Goal: Task Accomplishment & Management: Manage account settings

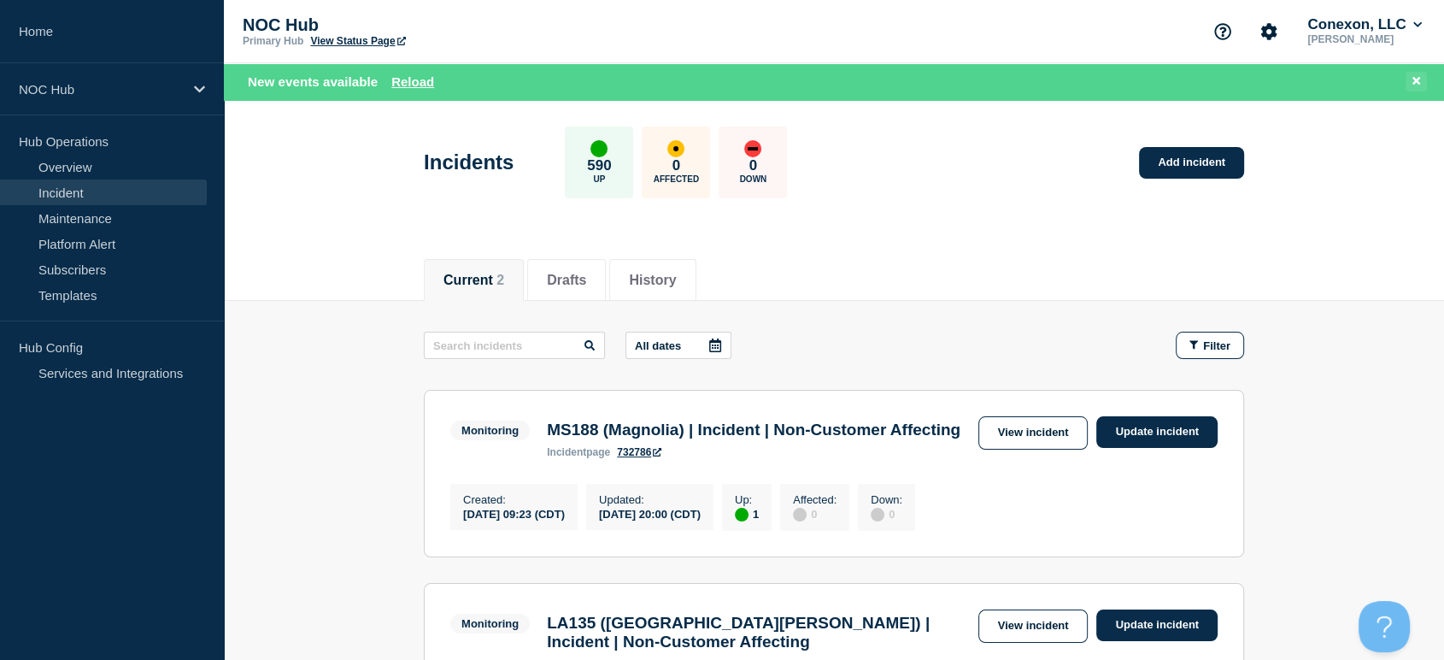
click at [1411, 80] on button at bounding box center [1416, 82] width 21 height 20
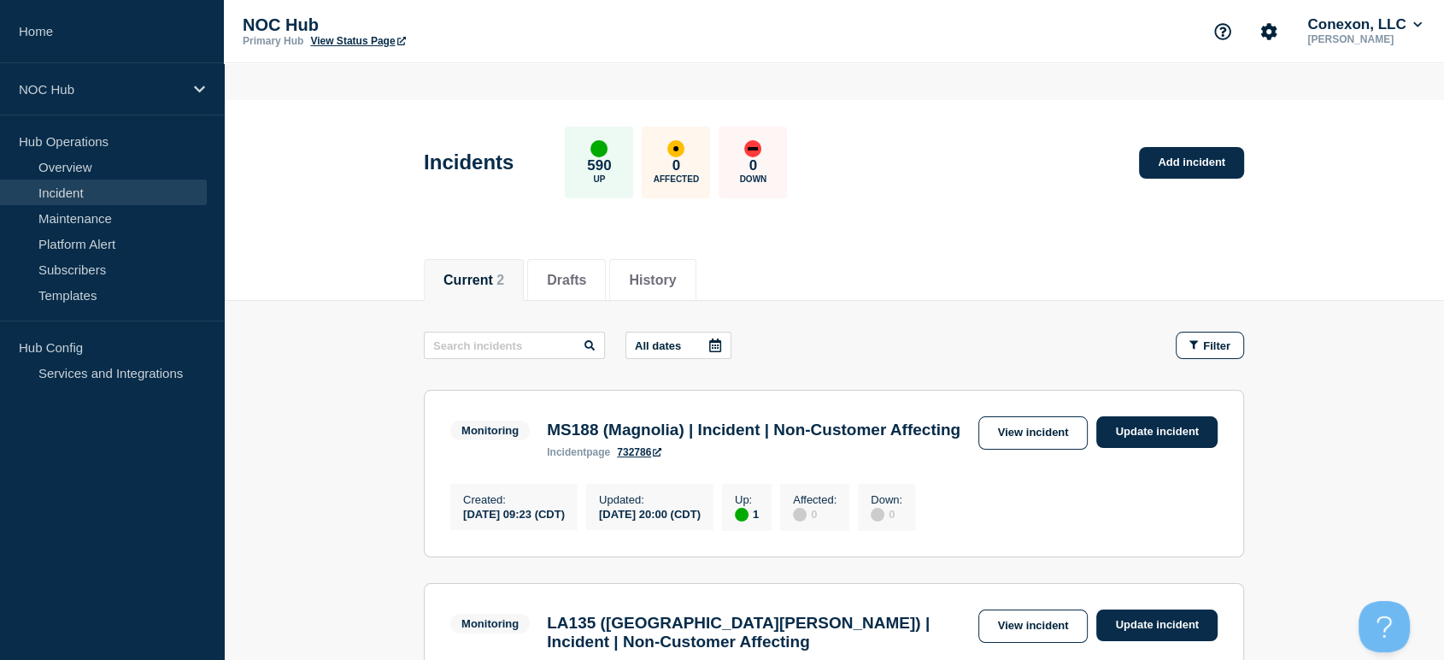
click at [1411, 80] on button at bounding box center [1416, 73] width 21 height 20
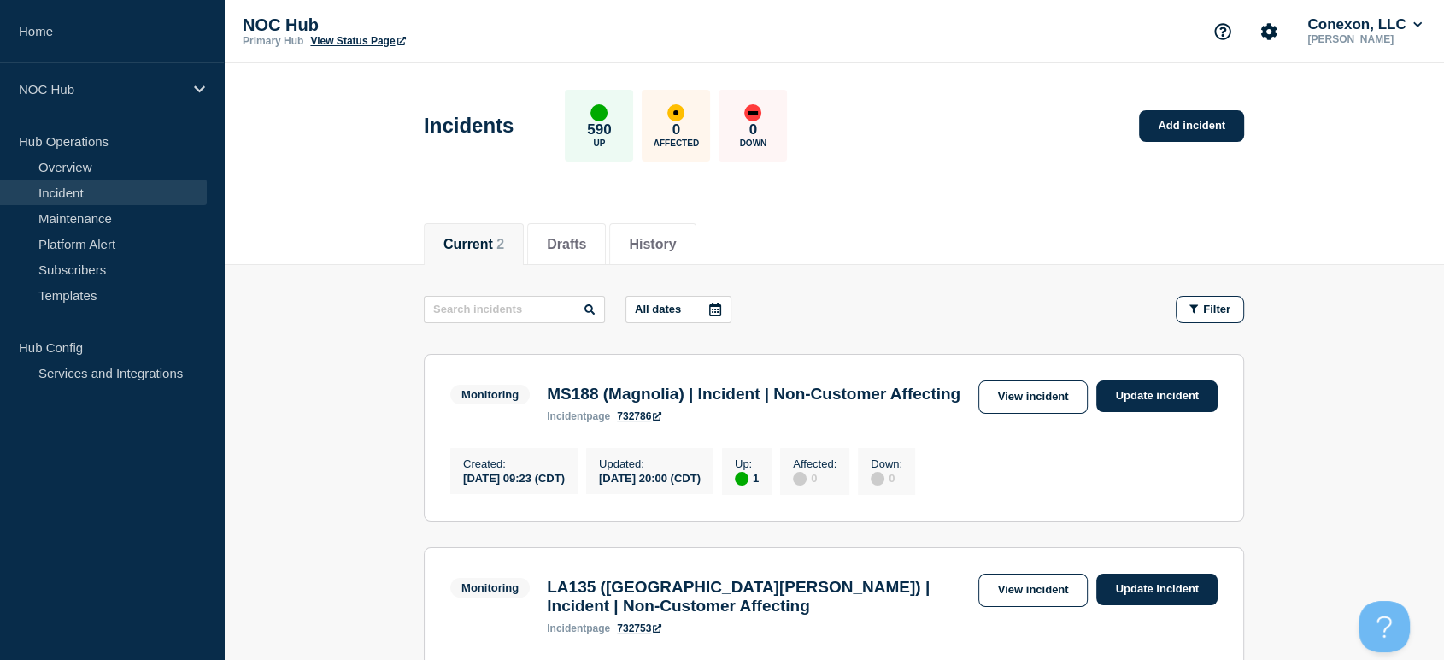
click at [85, 189] on link "Incident" at bounding box center [103, 192] width 207 height 26
click at [84, 219] on link "Maintenance" at bounding box center [103, 218] width 207 height 26
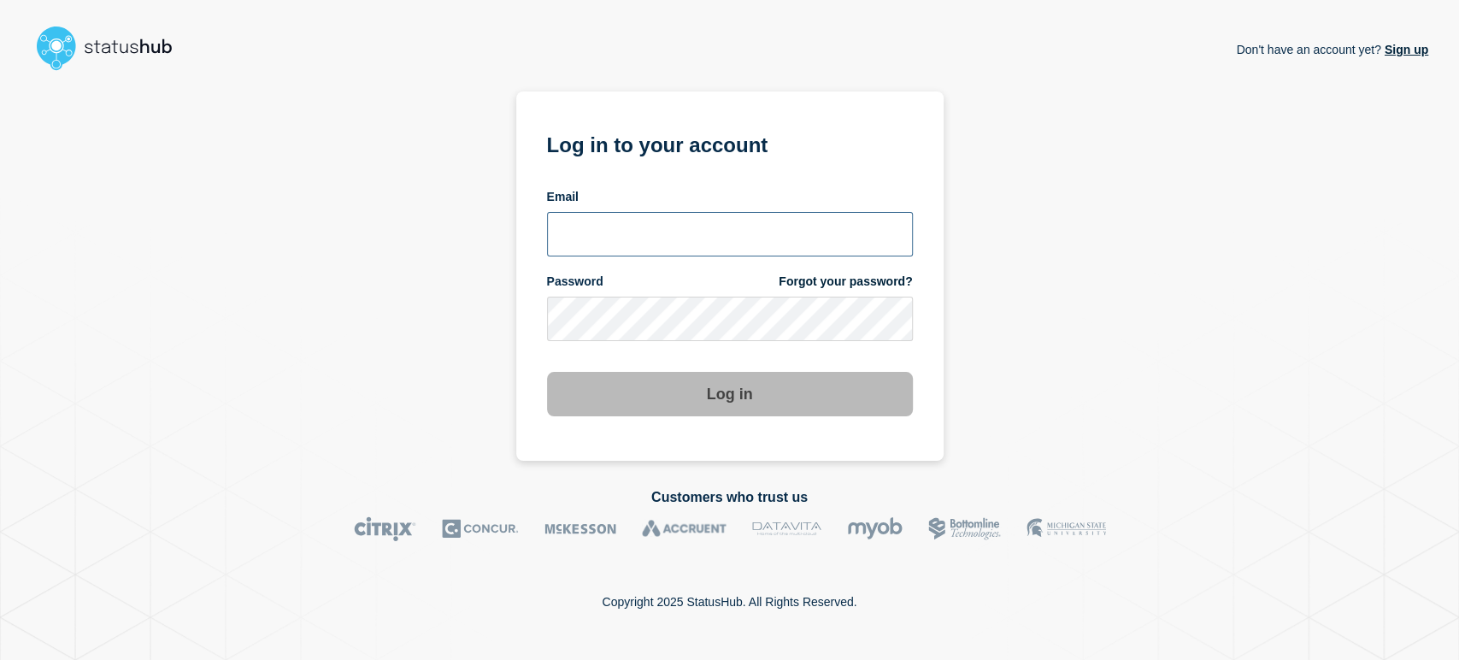
click at [672, 220] on input "email input" at bounding box center [730, 234] width 366 height 44
type input "sean.webb@conexon.us"
click at [547, 372] on button "Log in" at bounding box center [730, 394] width 366 height 44
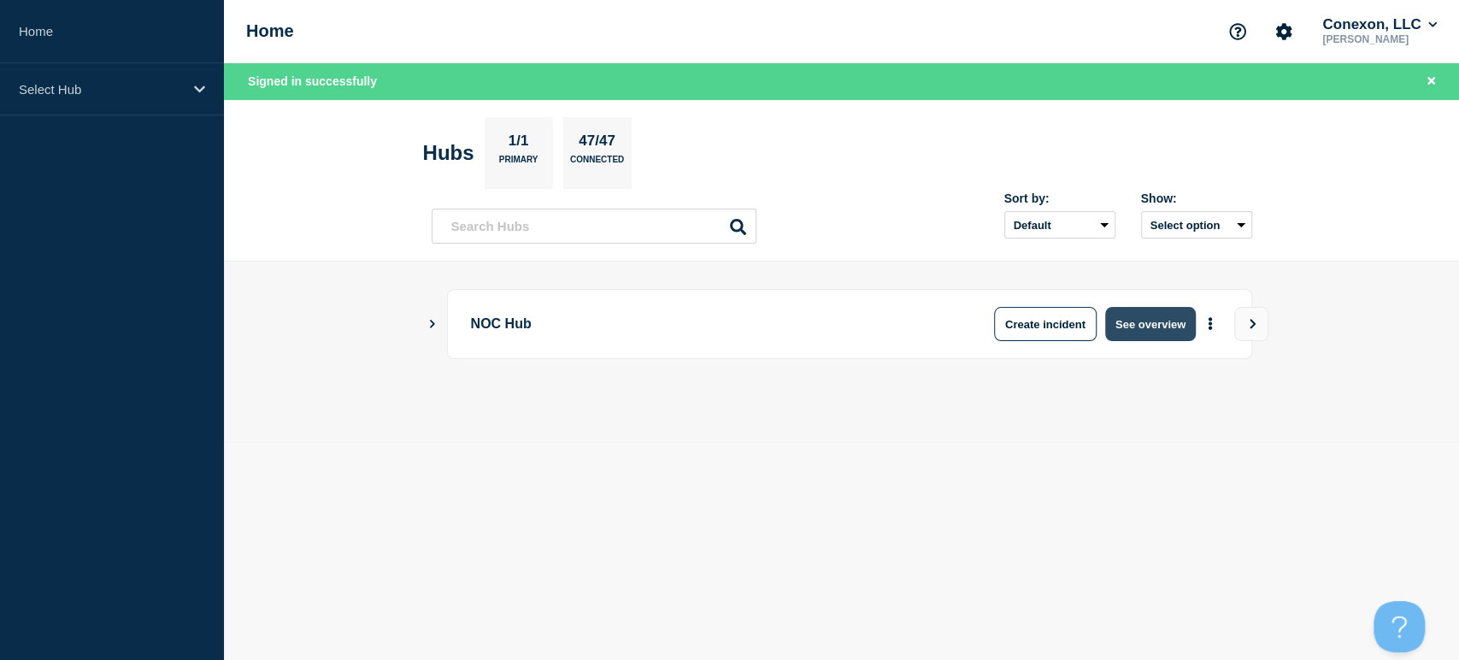
click at [1165, 330] on button "See overview" at bounding box center [1150, 324] width 91 height 34
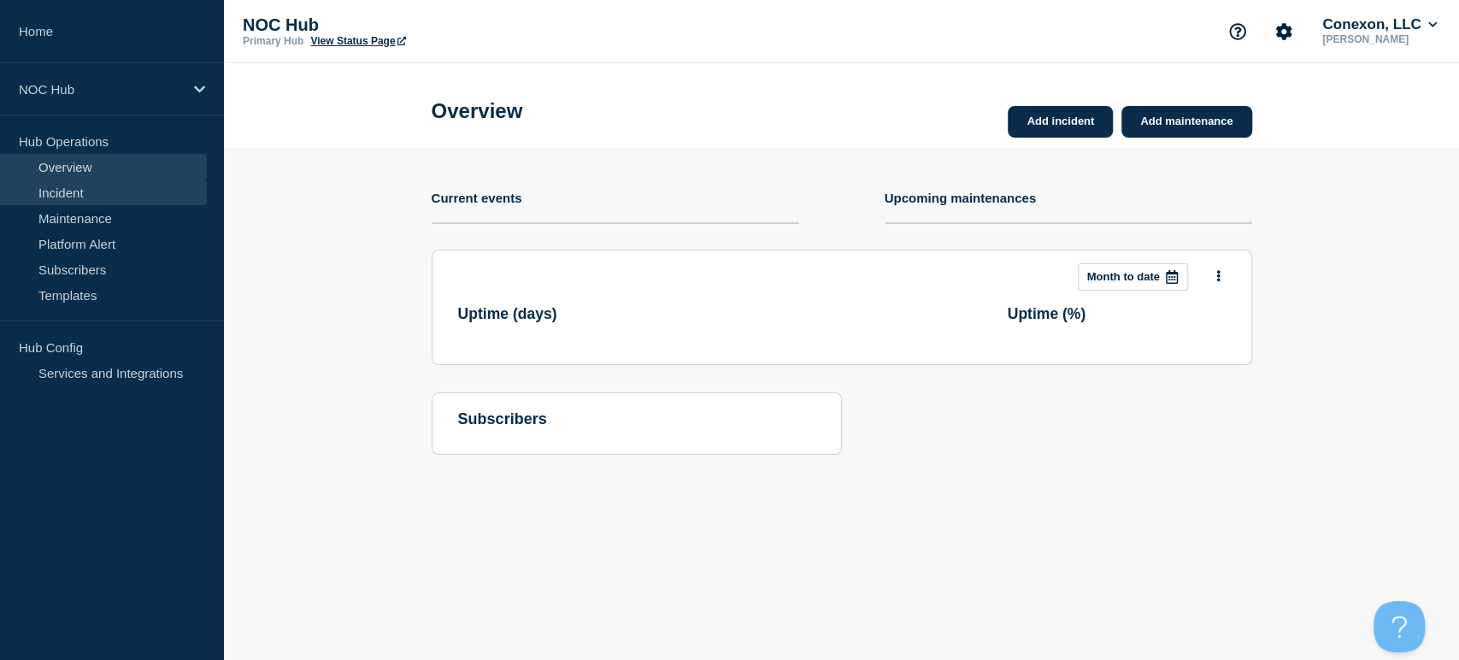
click at [44, 194] on link "Incident" at bounding box center [103, 192] width 207 height 26
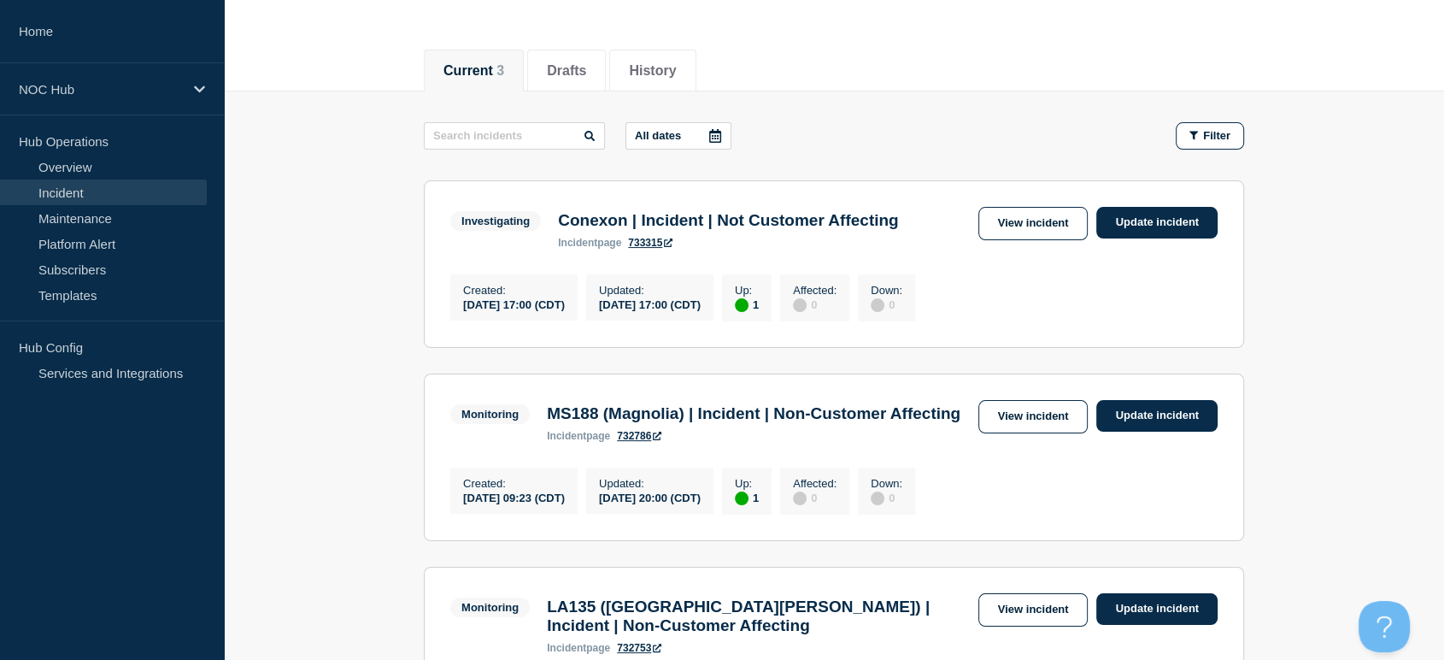
scroll to position [63, 0]
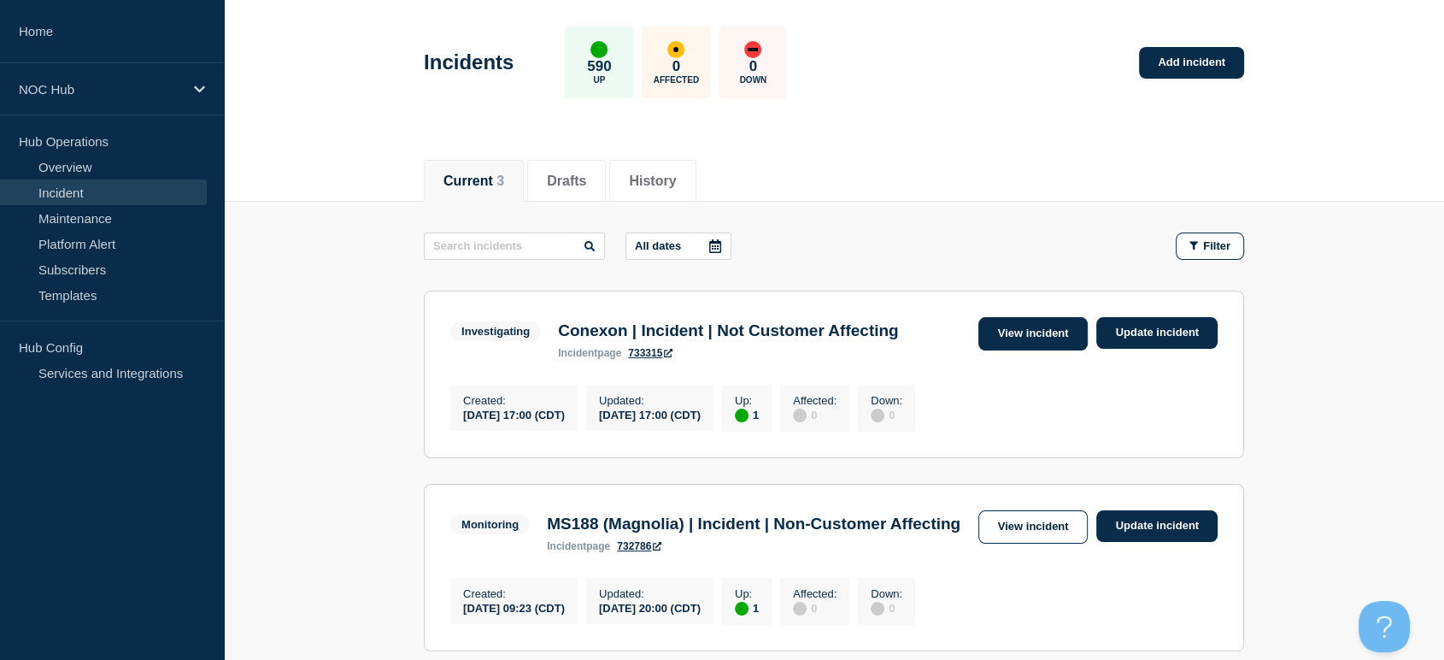
click at [1003, 331] on link "View incident" at bounding box center [1033, 333] width 110 height 33
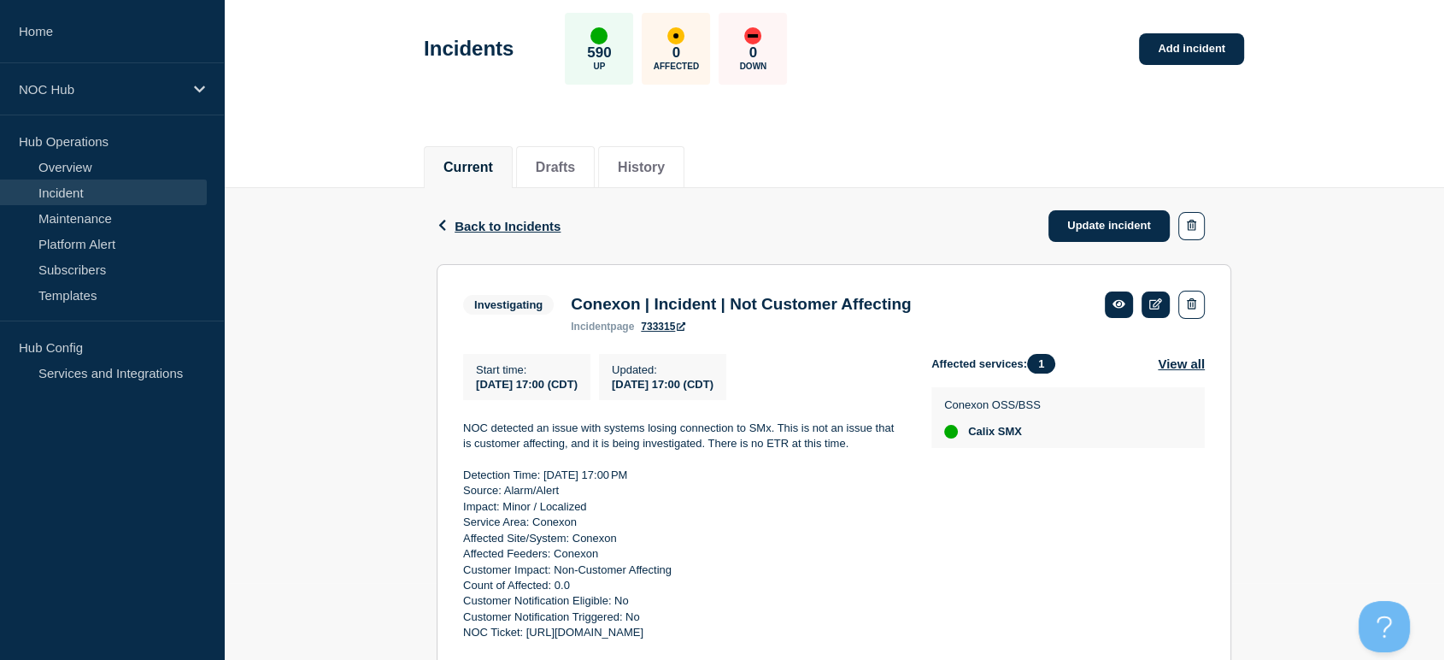
scroll to position [142, 0]
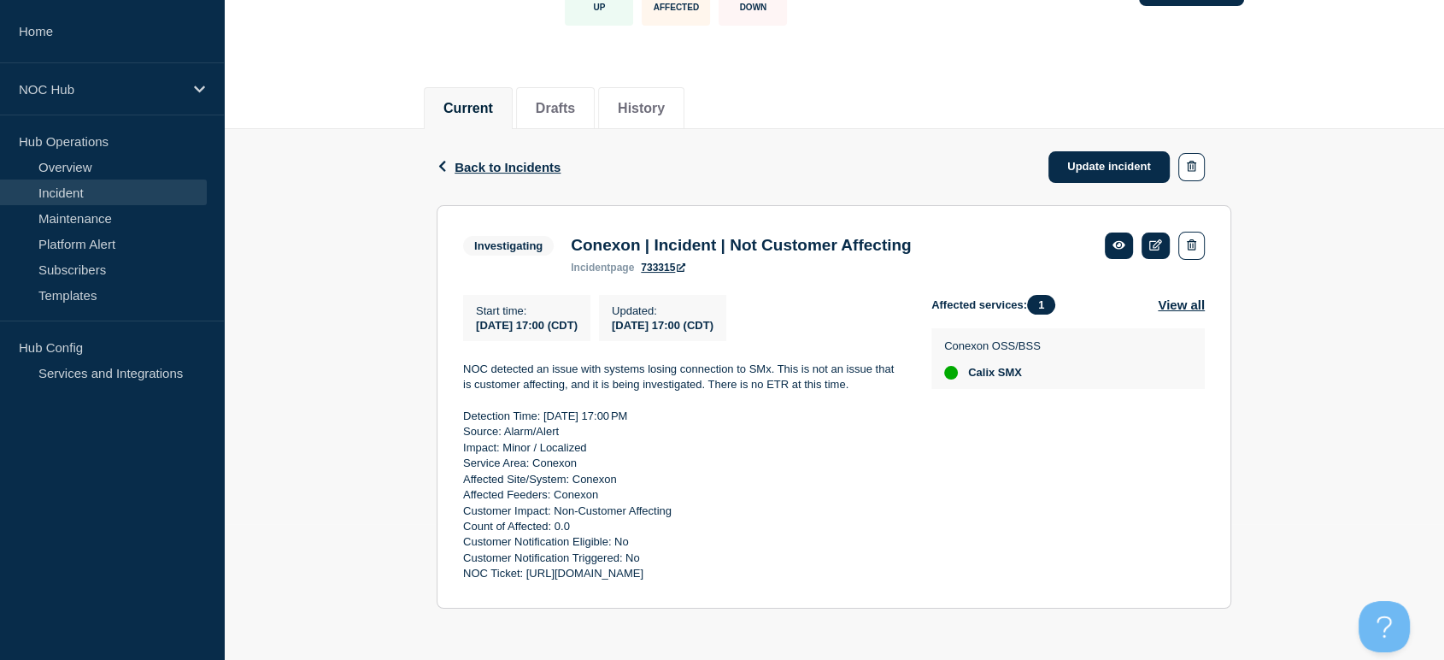
drag, startPoint x: 899, startPoint y: 574, endPoint x: 424, endPoint y: 367, distance: 518.5
click at [424, 367] on div "Back Back to Incidents Update incident Investigating Conexon | Incident | Not C…" at bounding box center [834, 381] width 820 height 505
copy div "NOC detected an issue with systems losing connection to SMx. This is not an iss…"
click at [1106, 161] on link "Update incident" at bounding box center [1108, 167] width 121 height 32
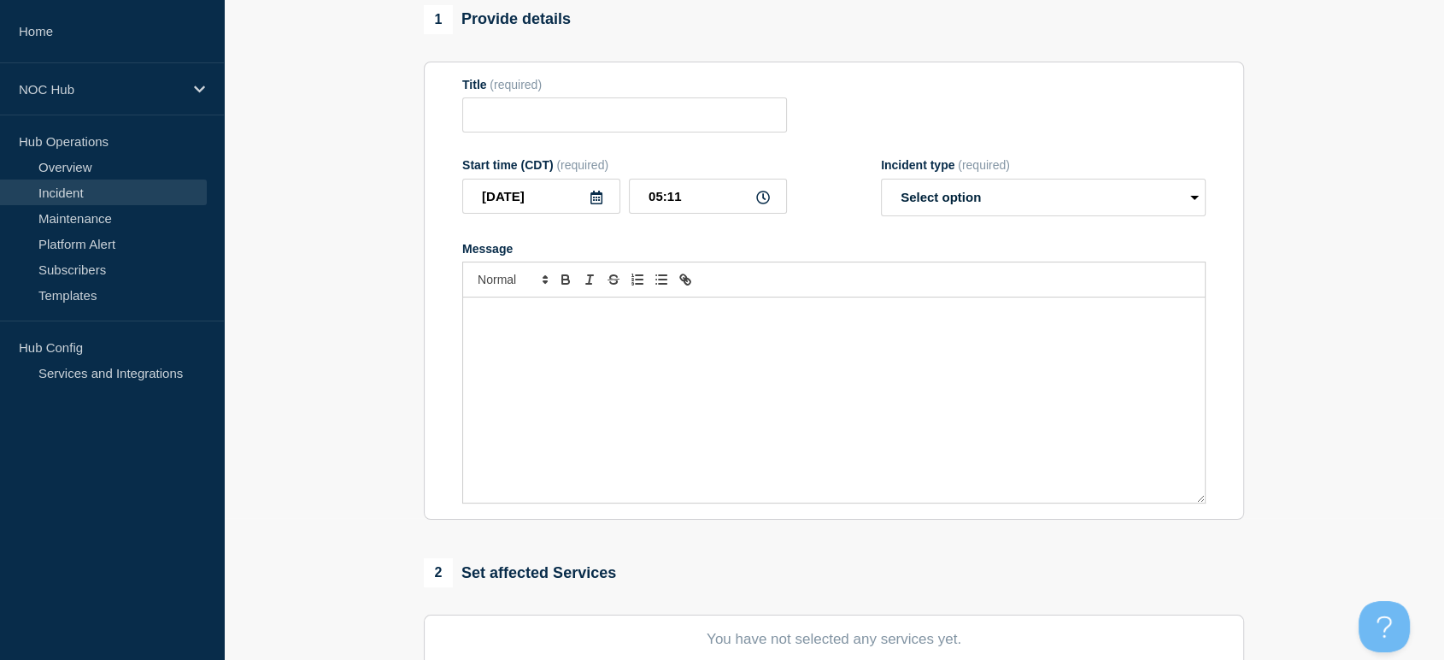
type input "Conexon | Incident | Not Customer Affecting"
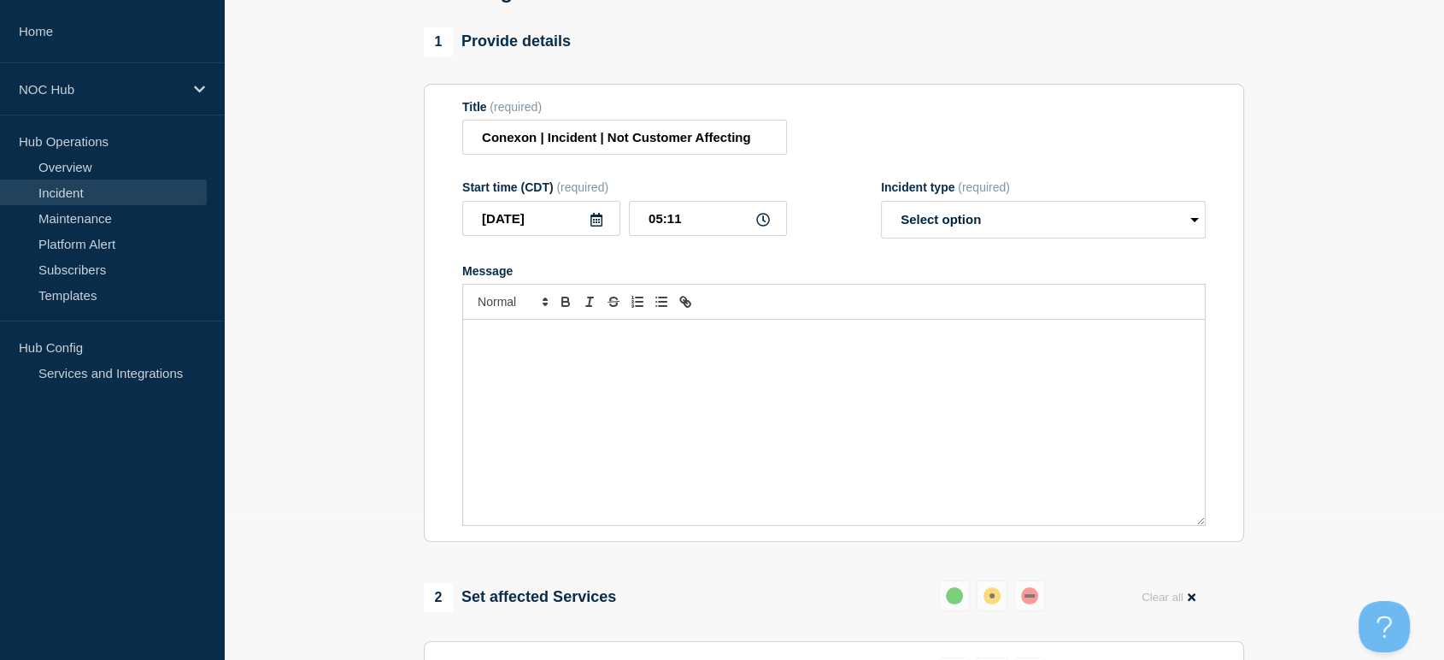
scroll to position [332, 0]
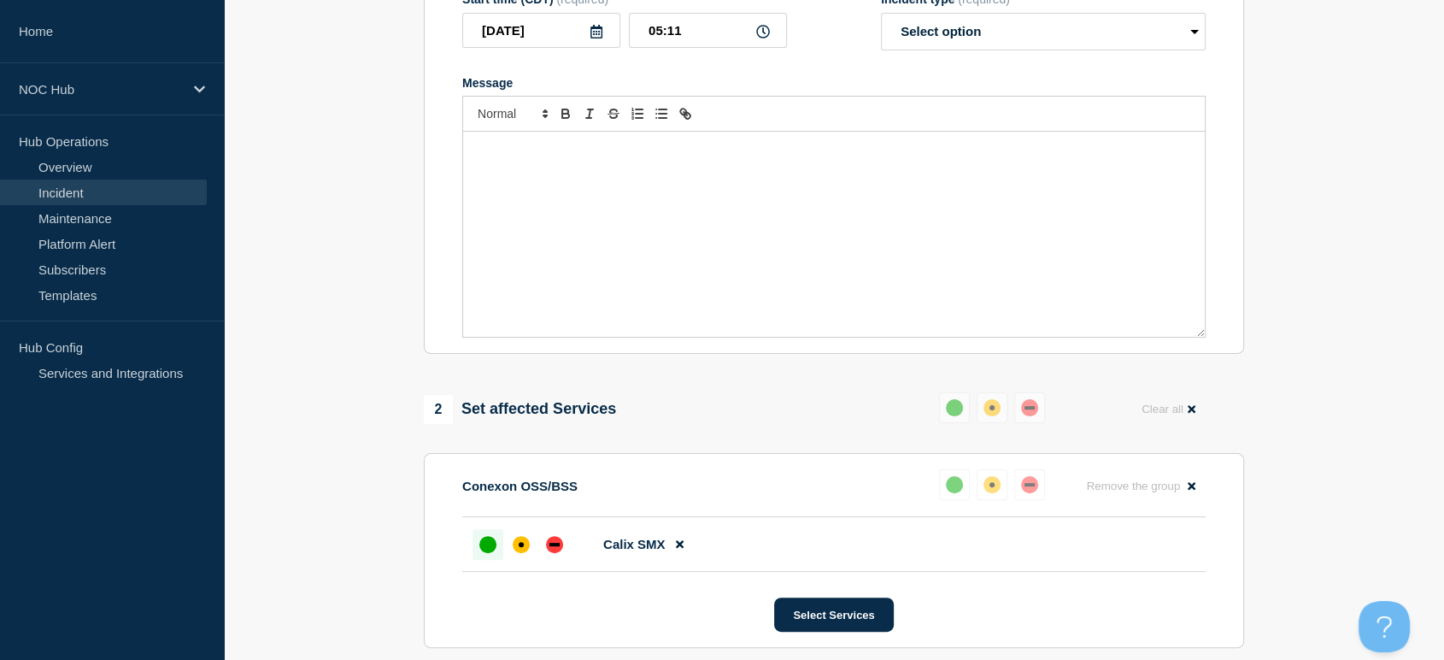
click at [641, 232] on div "Message" at bounding box center [834, 234] width 742 height 205
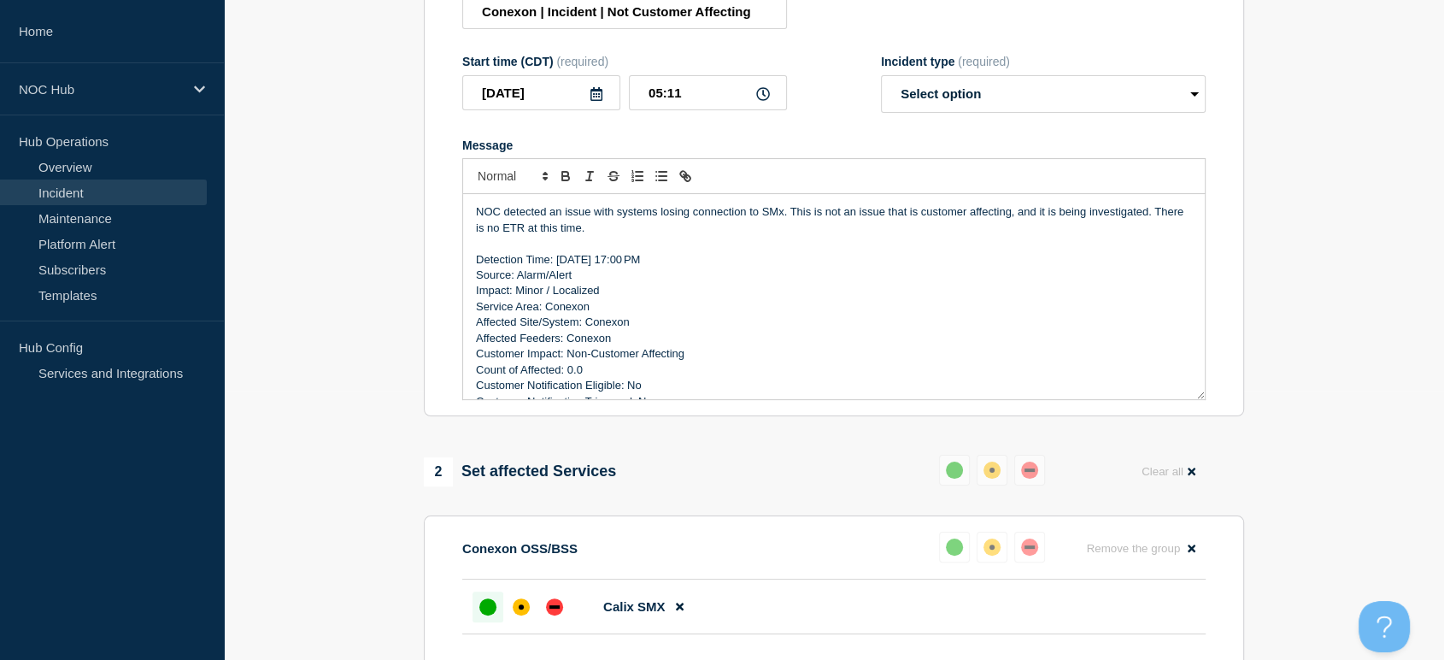
scroll to position [237, 0]
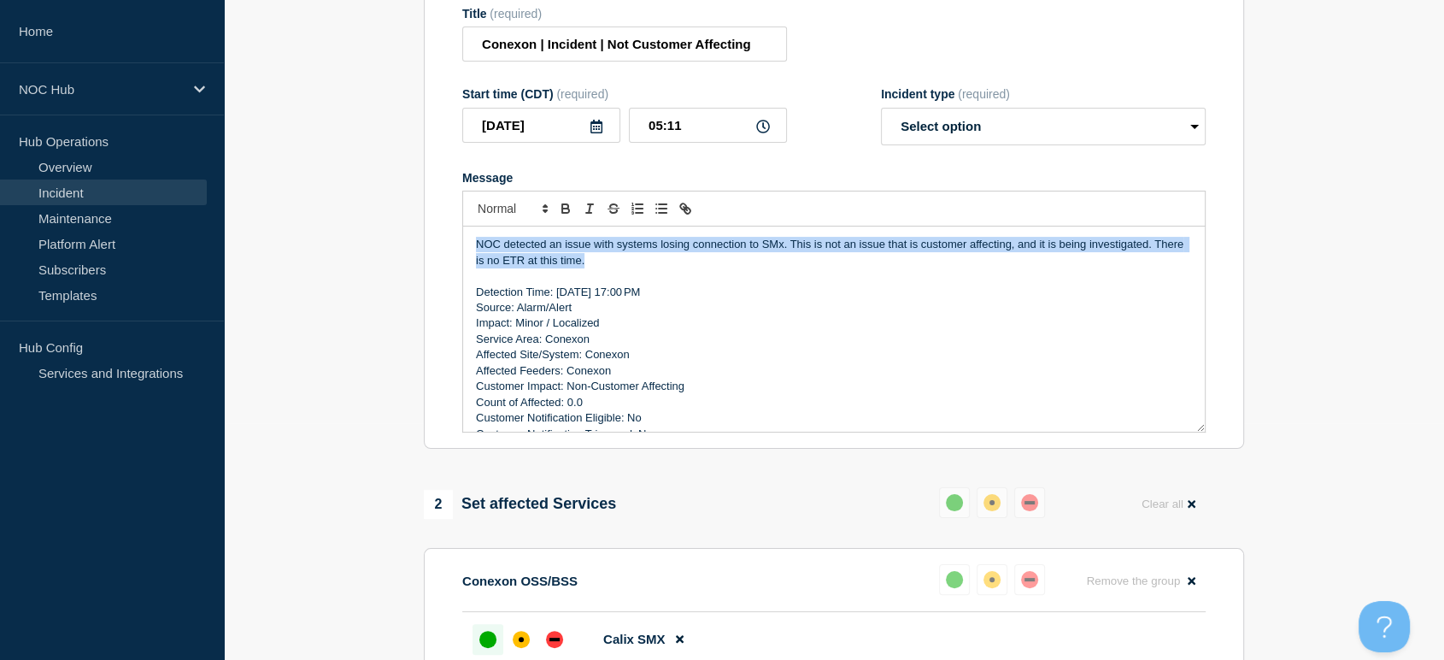
drag, startPoint x: 633, startPoint y: 267, endPoint x: 455, endPoint y: 244, distance: 179.1
click at [455, 244] on section "Title (required) Conexon | Incident | Not Customer Affecting Start time (CDT) (…" at bounding box center [834, 220] width 820 height 459
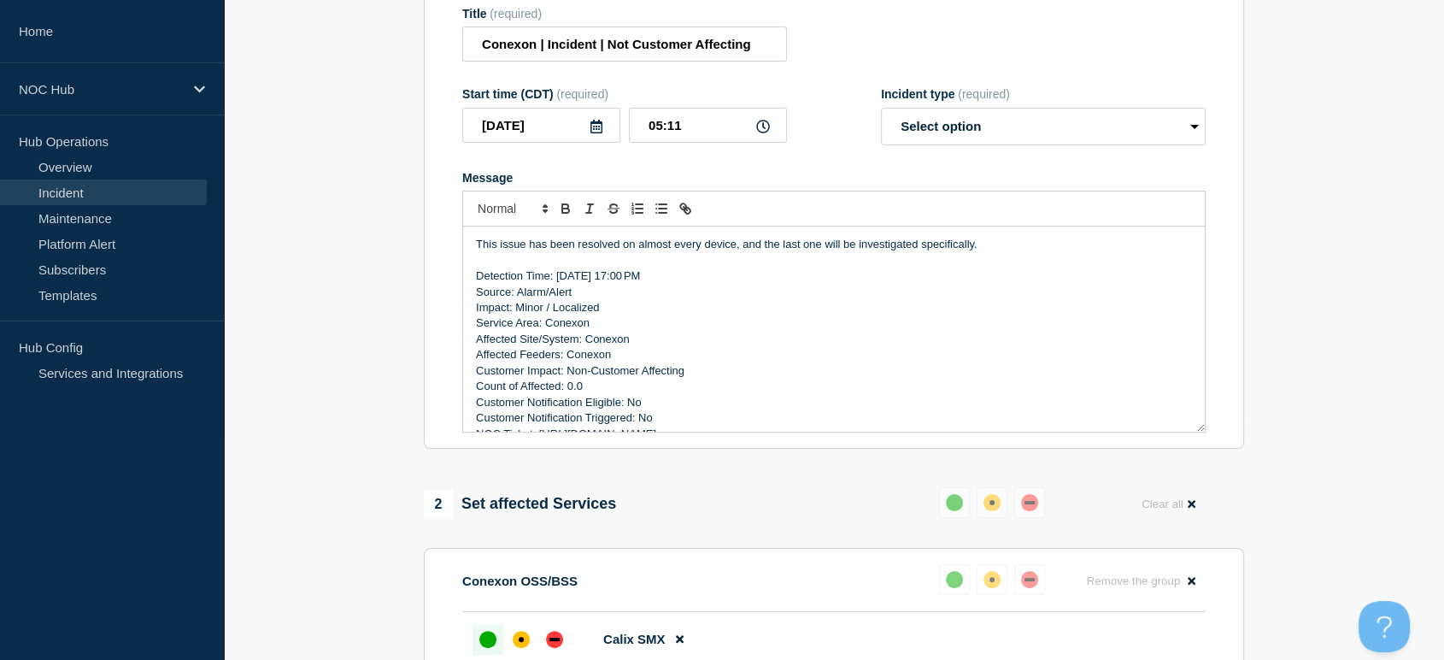
drag, startPoint x: 988, startPoint y: 256, endPoint x: 617, endPoint y: 258, distance: 370.9
click at [617, 252] on p "This issue has been resolved on almost every device, and the last one will be i…" at bounding box center [834, 244] width 716 height 15
click at [955, 135] on select "Select option Investigating Identified Monitoring Resolved" at bounding box center [1043, 127] width 325 height 38
select select "resolved"
click at [881, 117] on select "Select option Investigating Identified Monitoring Resolved" at bounding box center [1043, 127] width 325 height 38
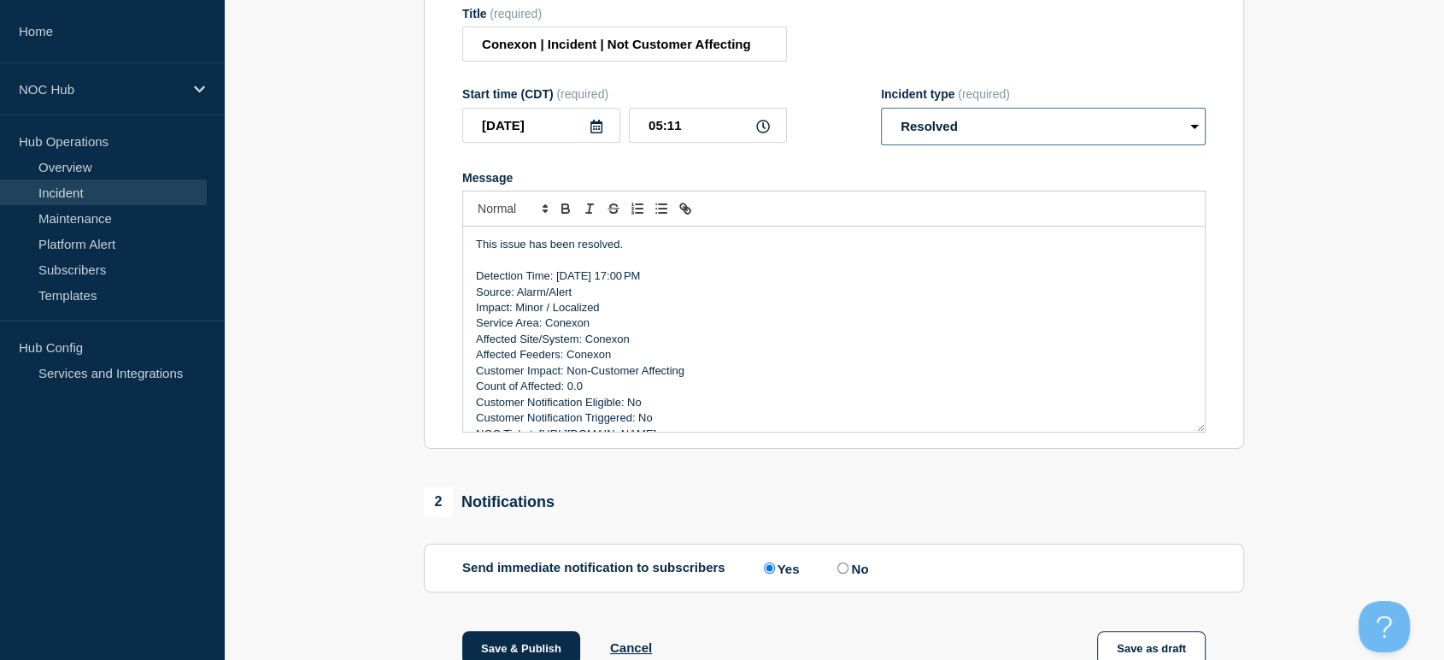
scroll to position [21, 0]
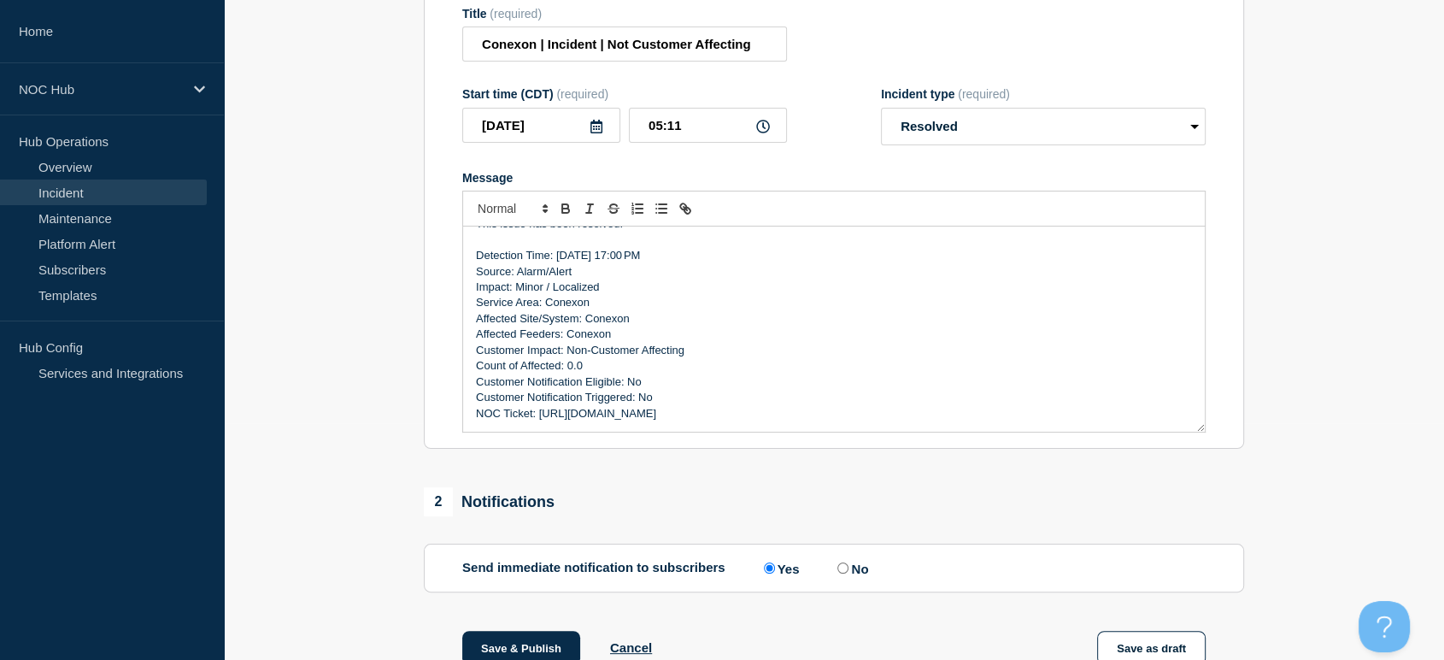
click at [842, 573] on input "No" at bounding box center [842, 567] width 11 height 11
radio input "true"
radio input "false"
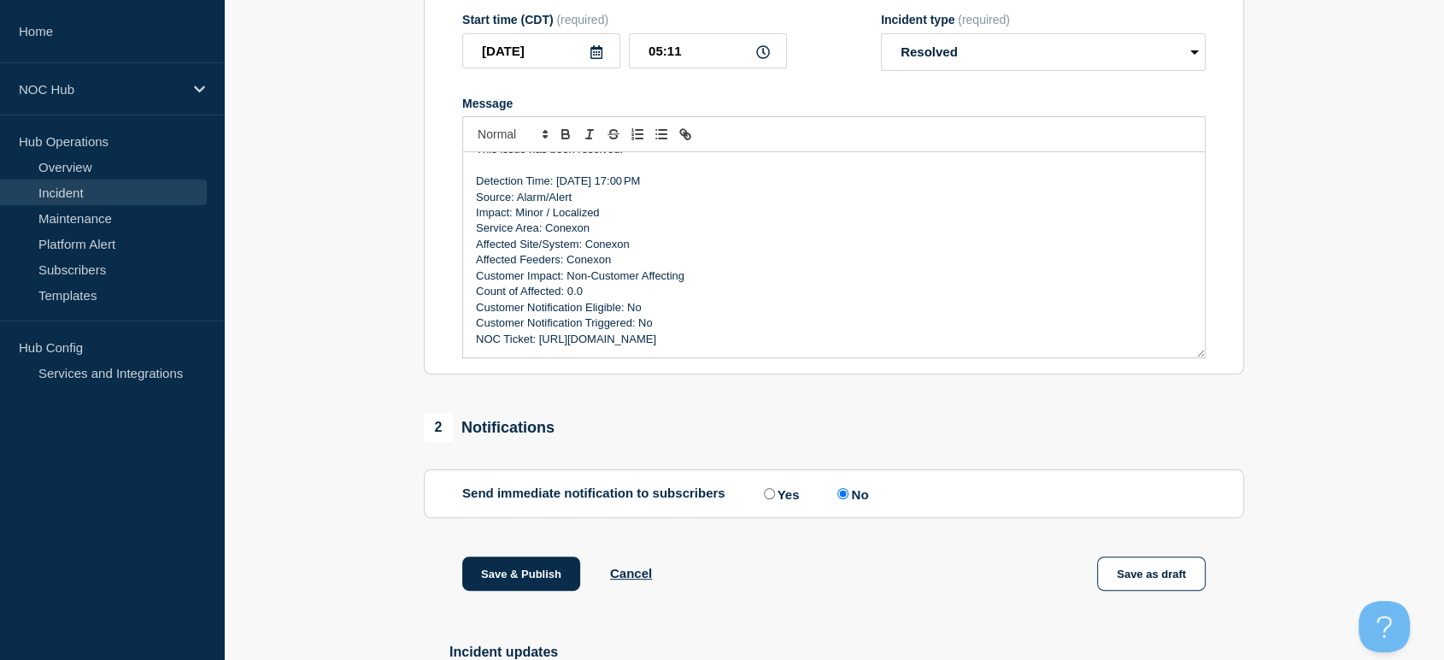
scroll to position [463, 0]
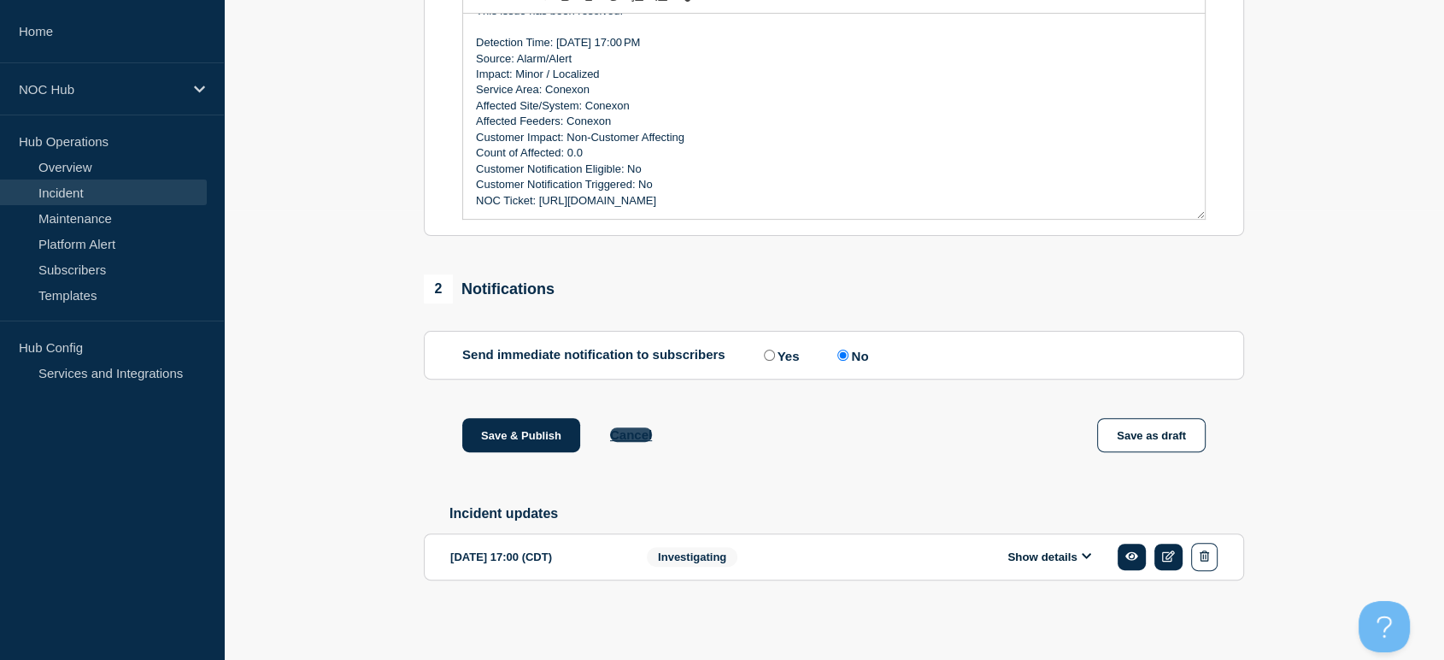
click at [631, 433] on button "Cancel" at bounding box center [631, 434] width 42 height 15
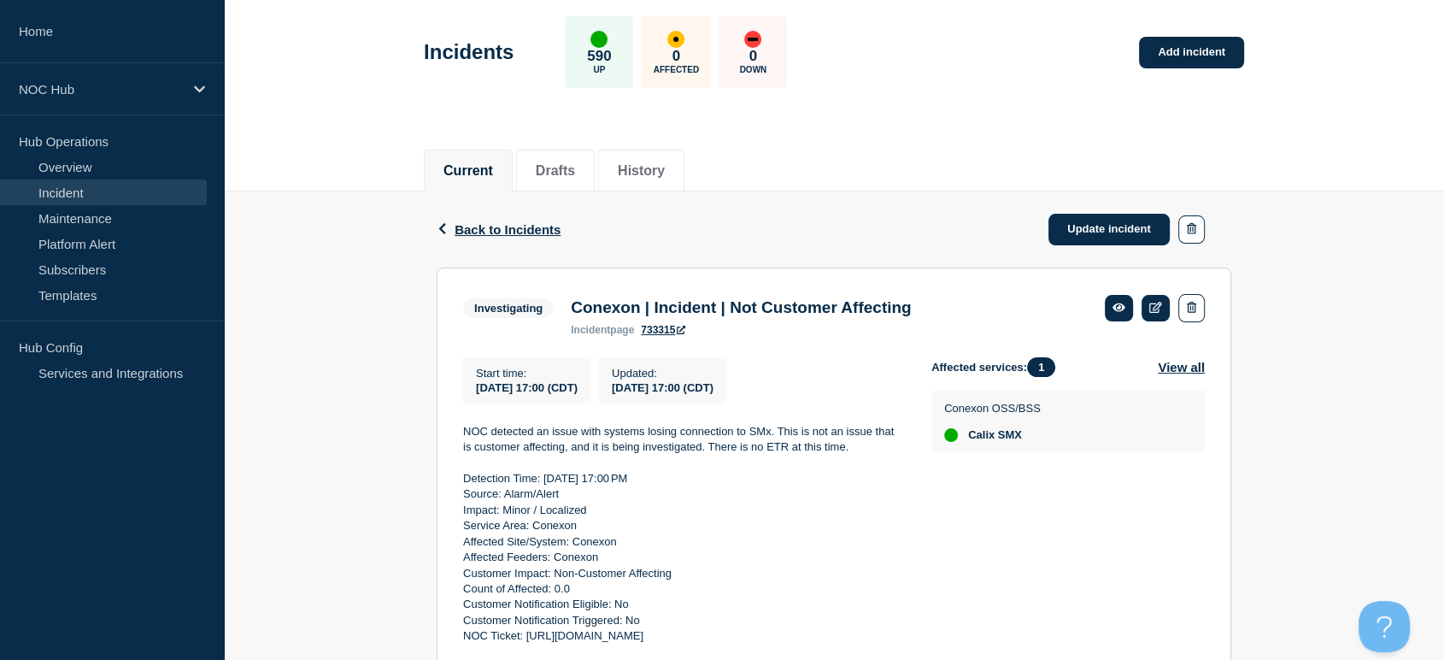
scroll to position [142, 0]
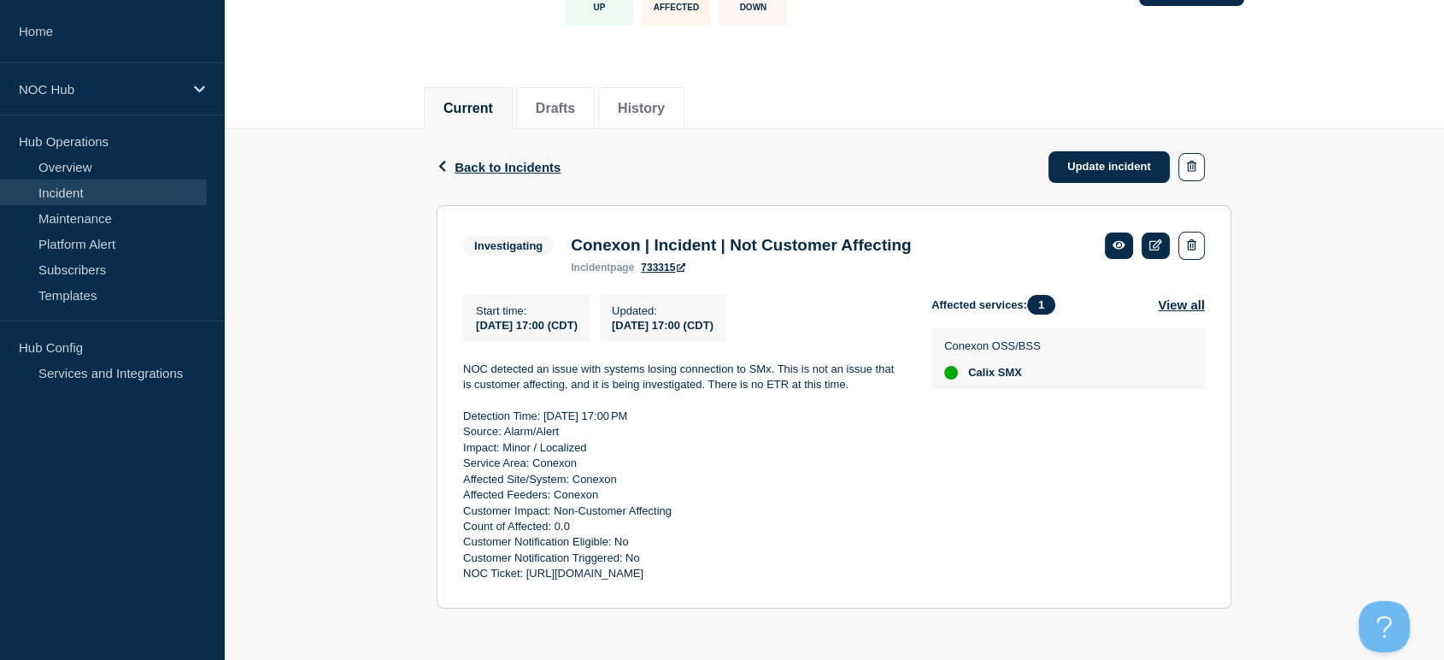
click at [86, 195] on link "Incident" at bounding box center [103, 192] width 207 height 26
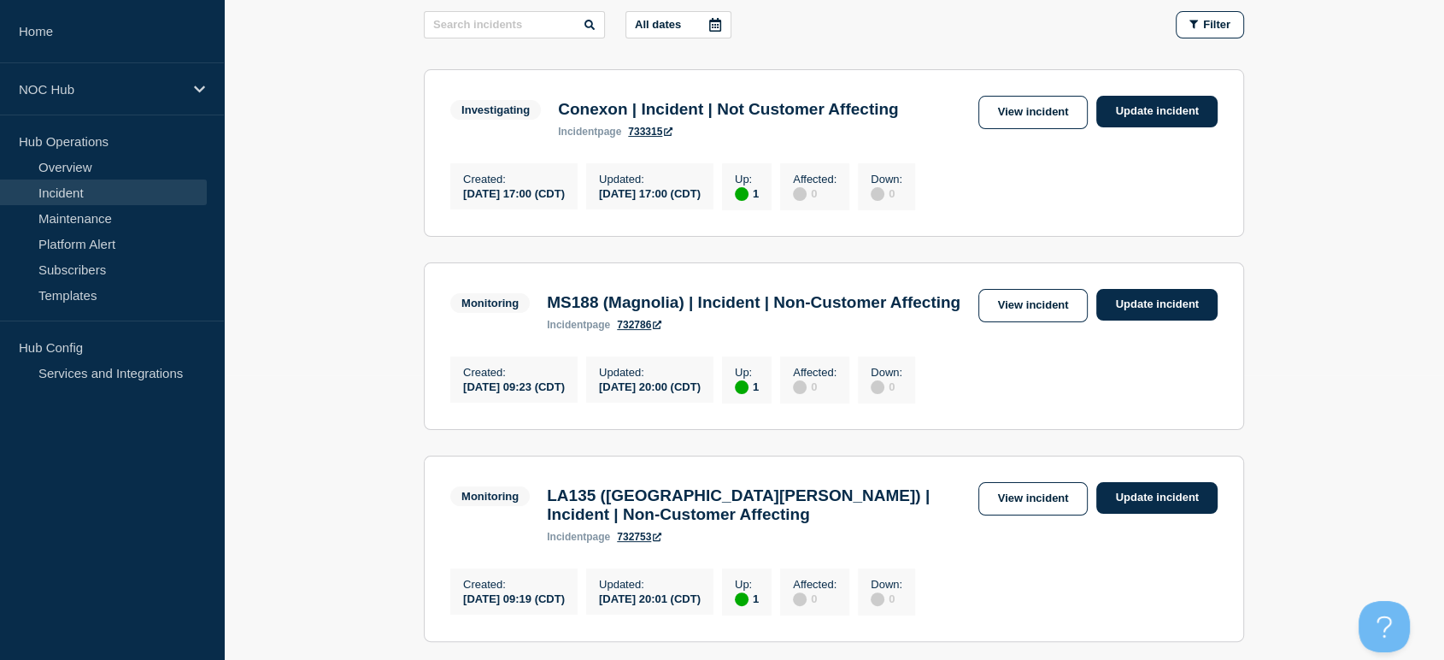
scroll to position [538, 0]
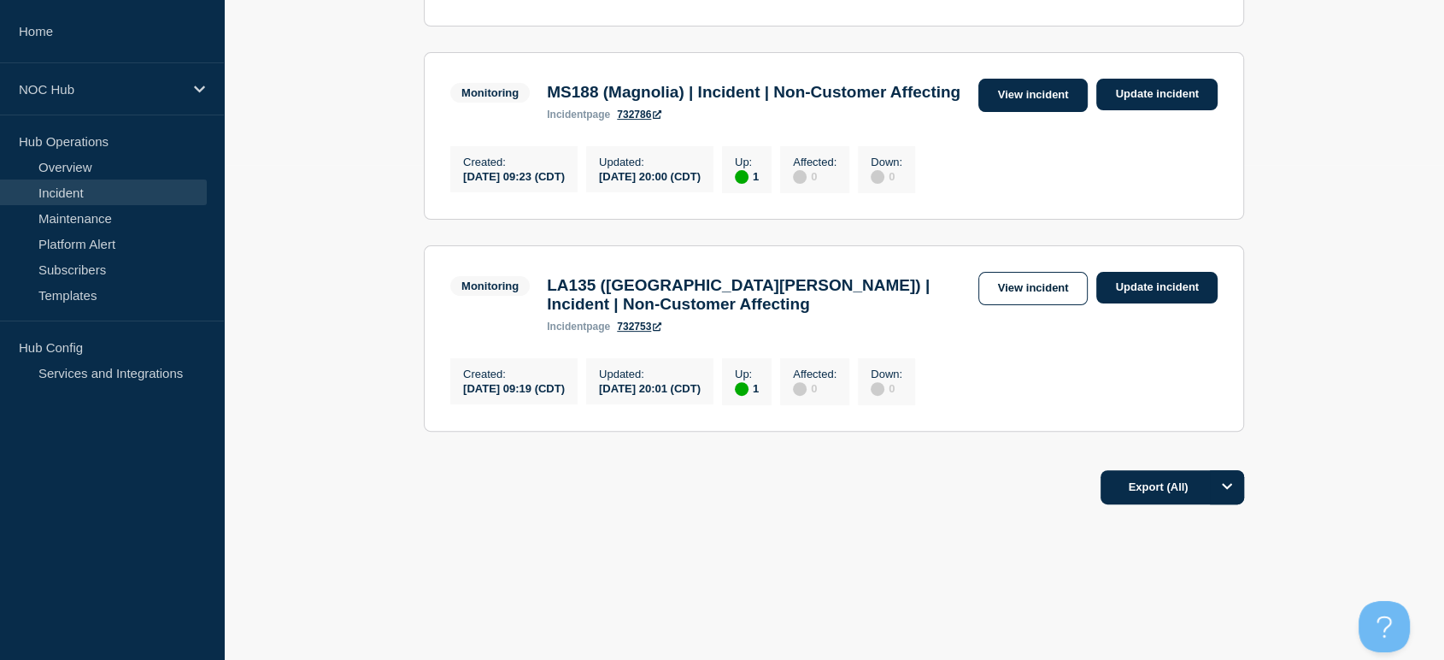
click at [1029, 79] on link "View incident" at bounding box center [1033, 95] width 110 height 33
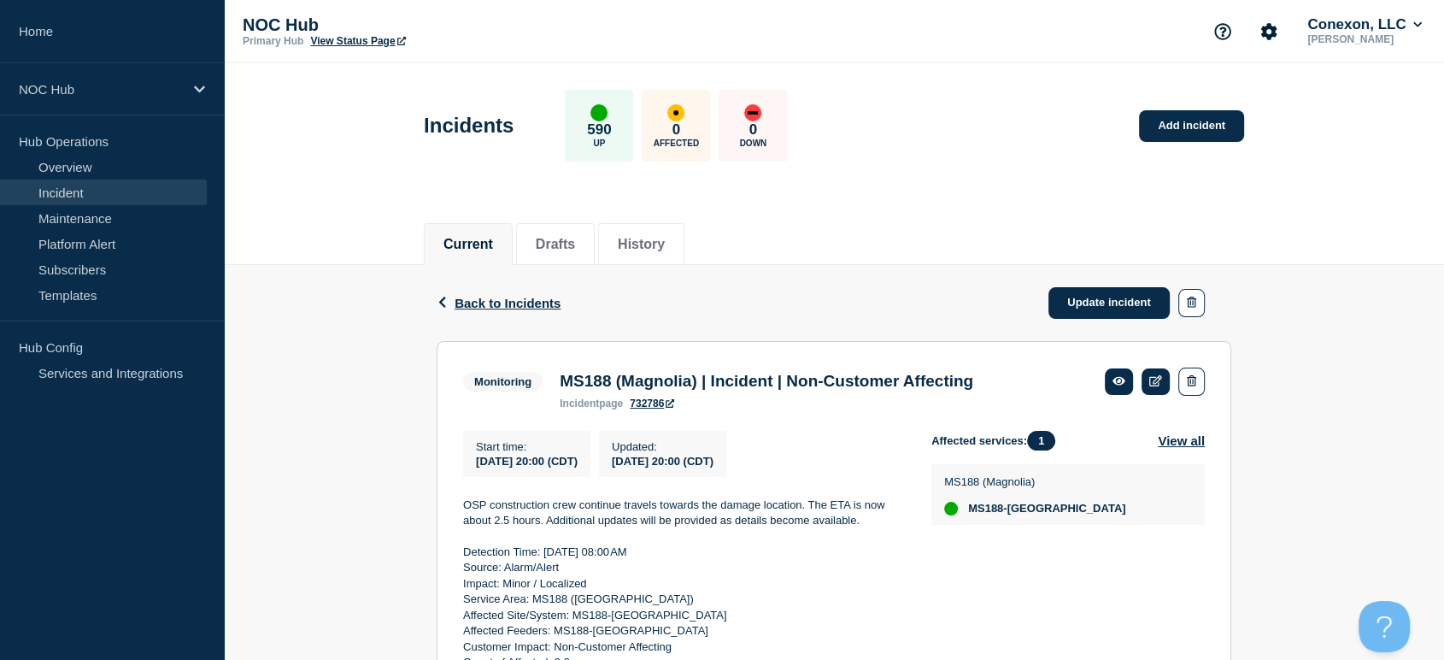
click at [78, 191] on link "Incident" at bounding box center [103, 192] width 207 height 26
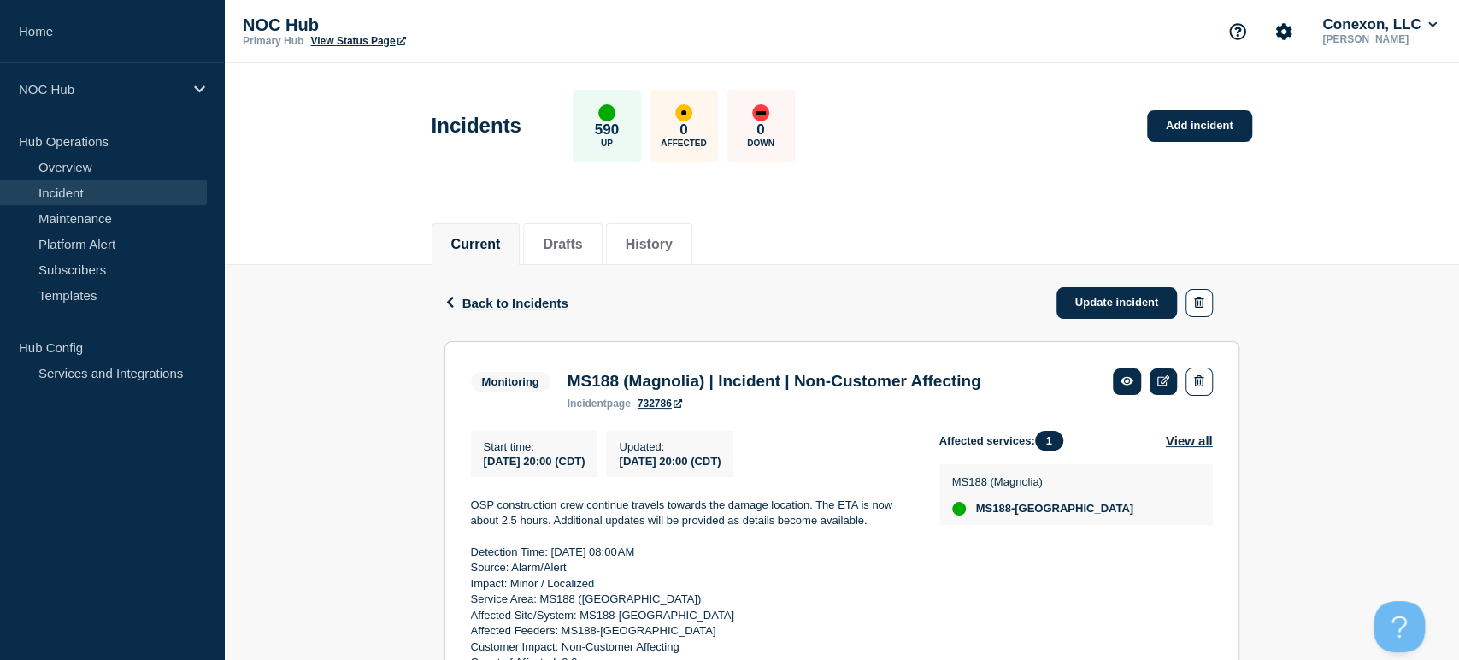
click at [78, 191] on link "Incident" at bounding box center [103, 192] width 207 height 26
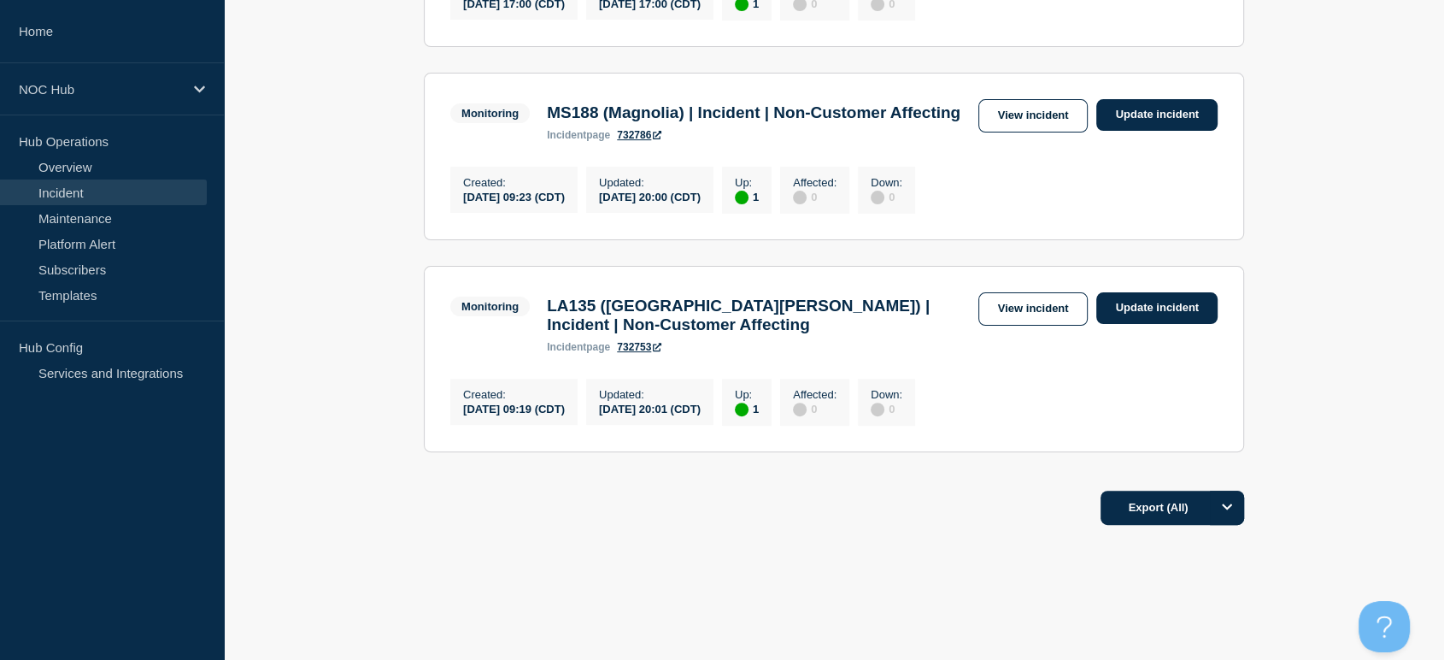
scroll to position [538, 0]
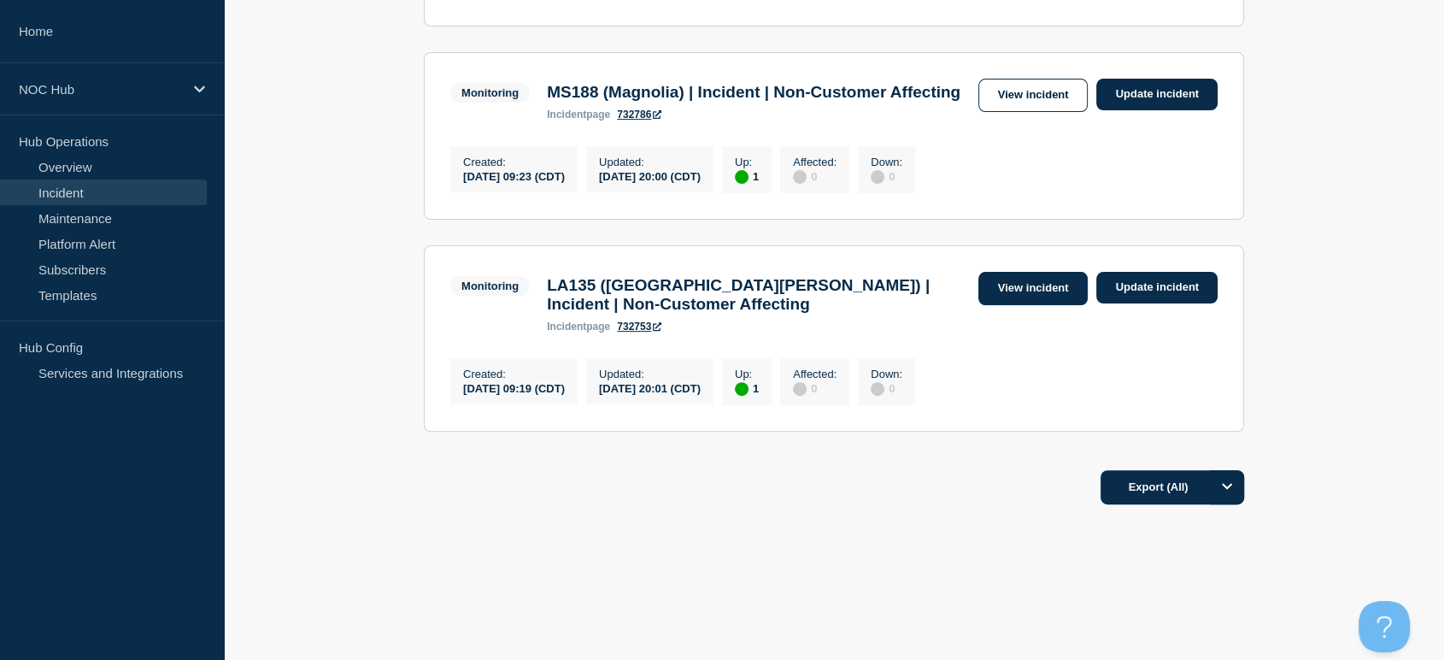
click at [999, 285] on link "View incident" at bounding box center [1033, 288] width 110 height 33
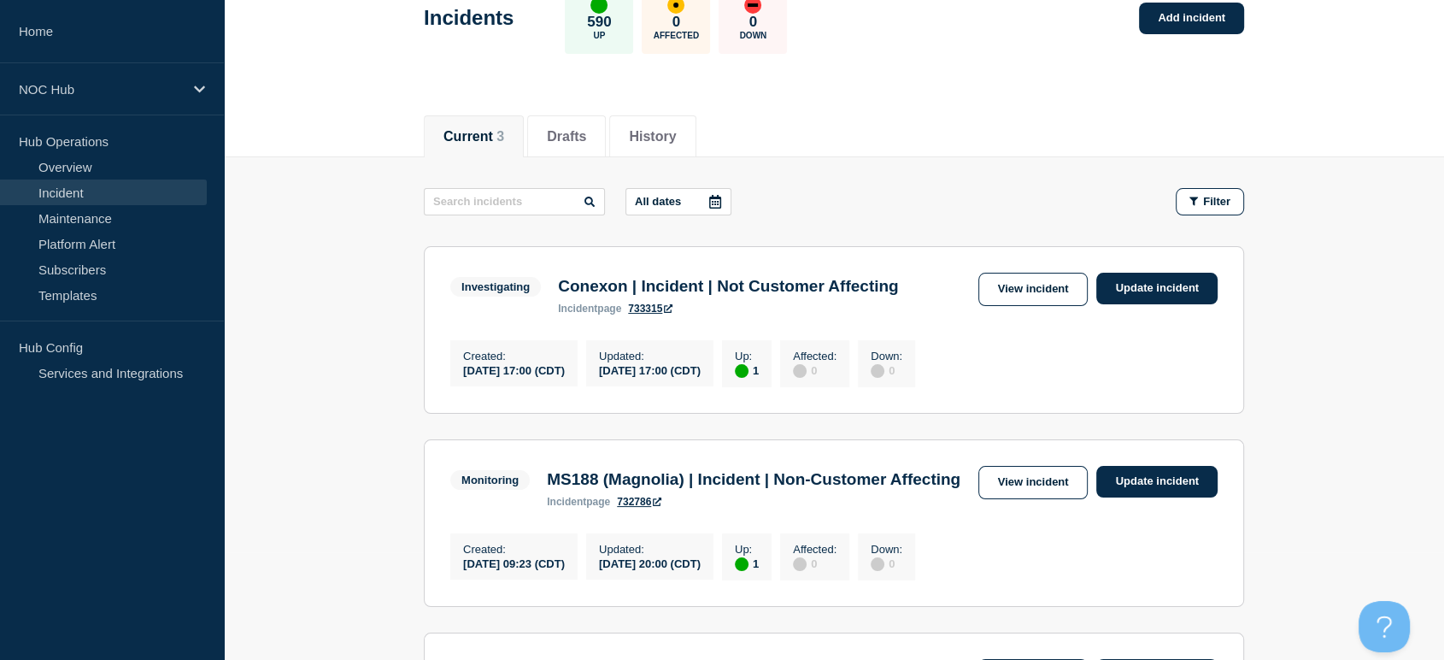
scroll to position [190, 0]
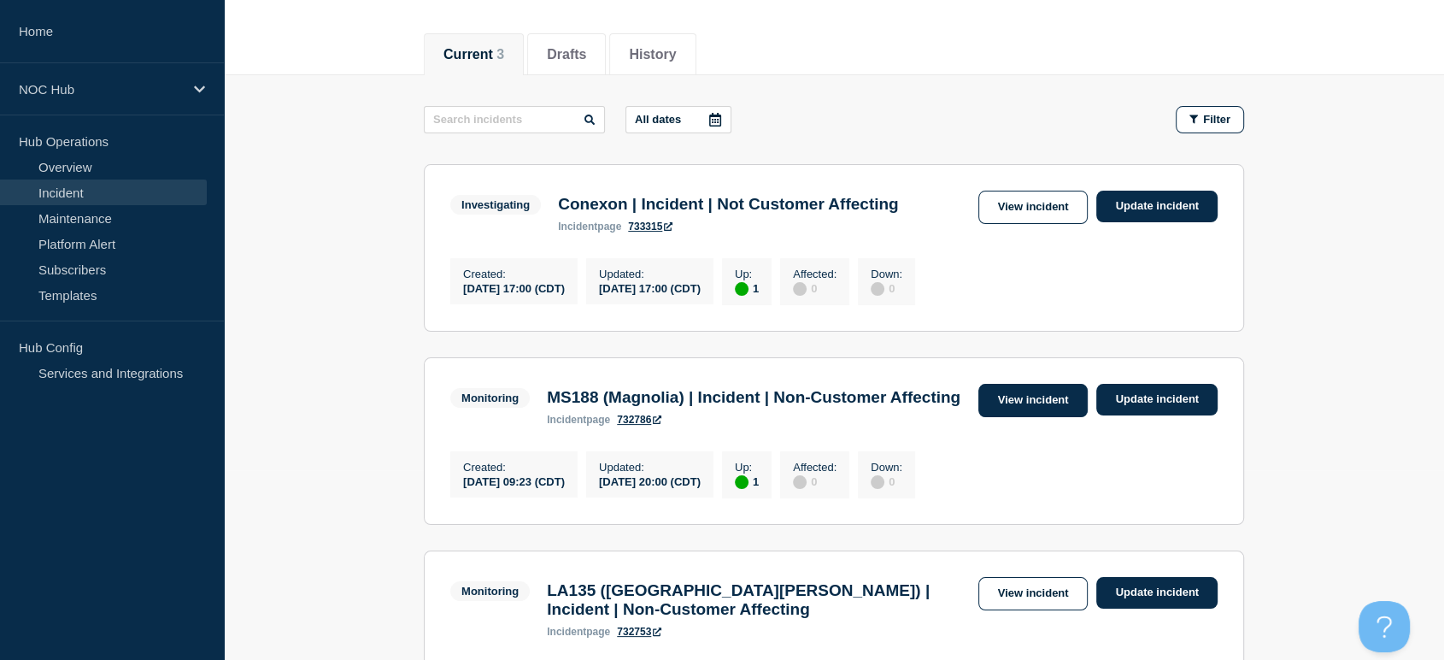
click at [1002, 409] on link "View incident" at bounding box center [1033, 400] width 110 height 33
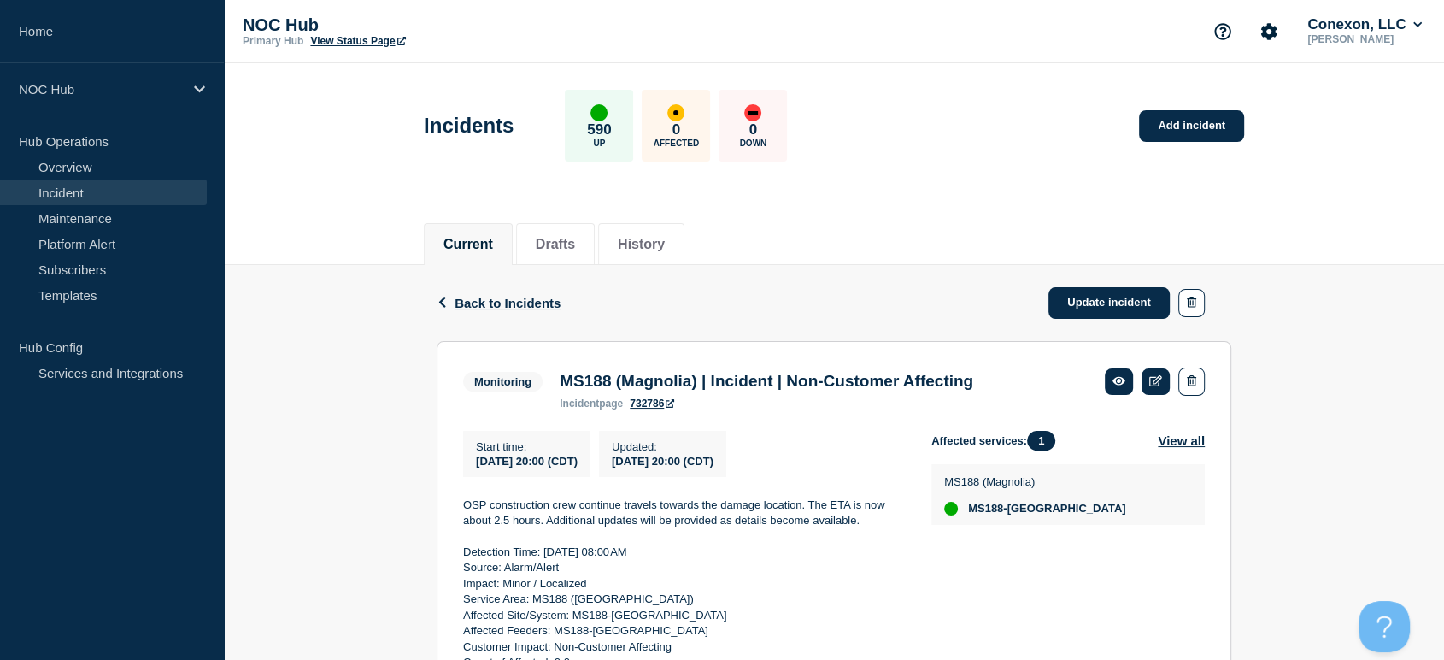
click at [951, 48] on div "NOC Hub Primary Hub View Status Page Conexon, LLC Sean Webb" at bounding box center [834, 31] width 1220 height 63
